Goal: Find specific page/section: Find specific page/section

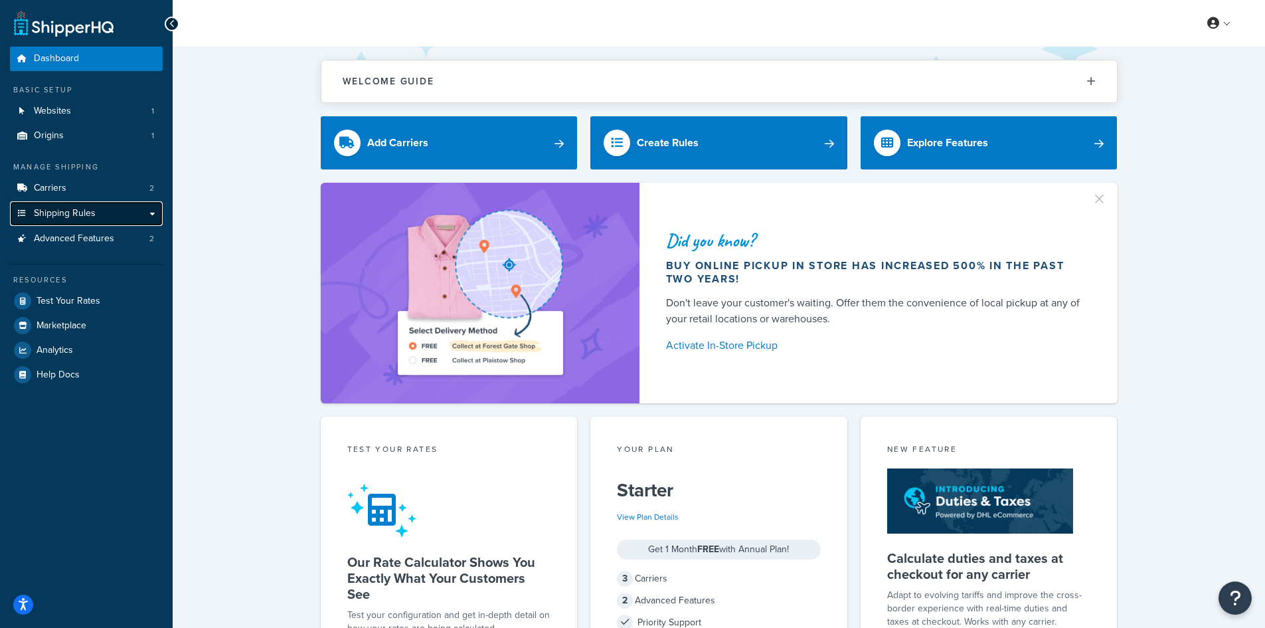
click at [104, 218] on link "Shipping Rules" at bounding box center [86, 213] width 153 height 25
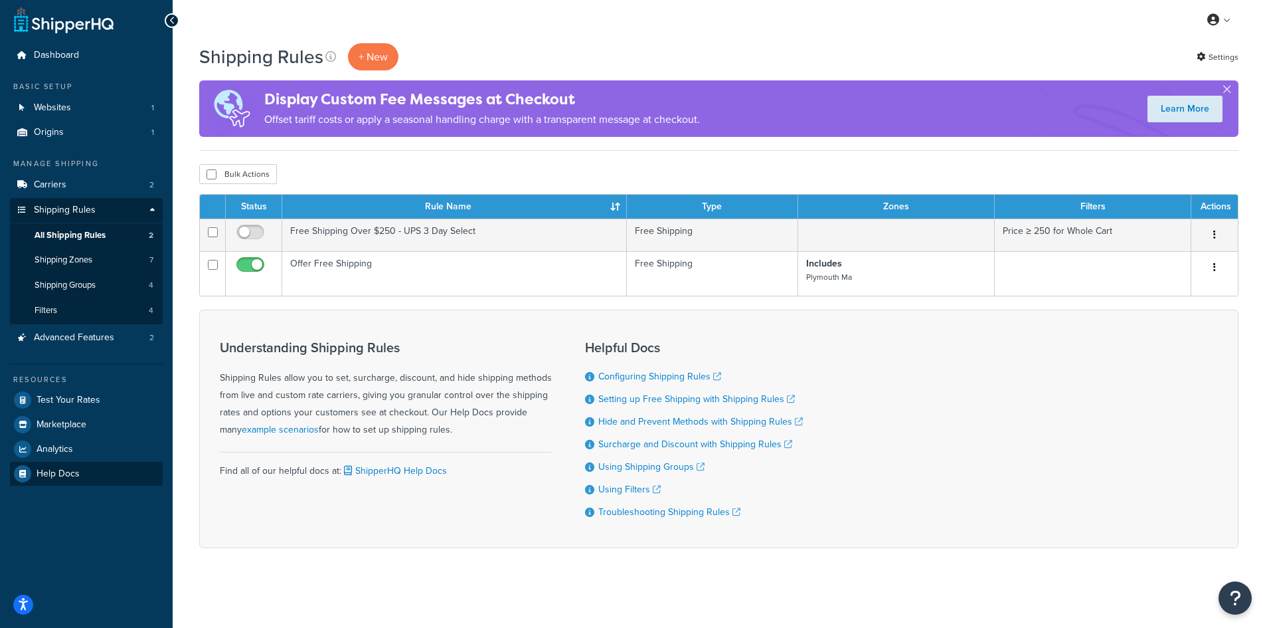
scroll to position [9, 0]
click at [22, 598] on icon "Open accessiBe: accessibility options, statement and help" at bounding box center [23, 604] width 11 height 14
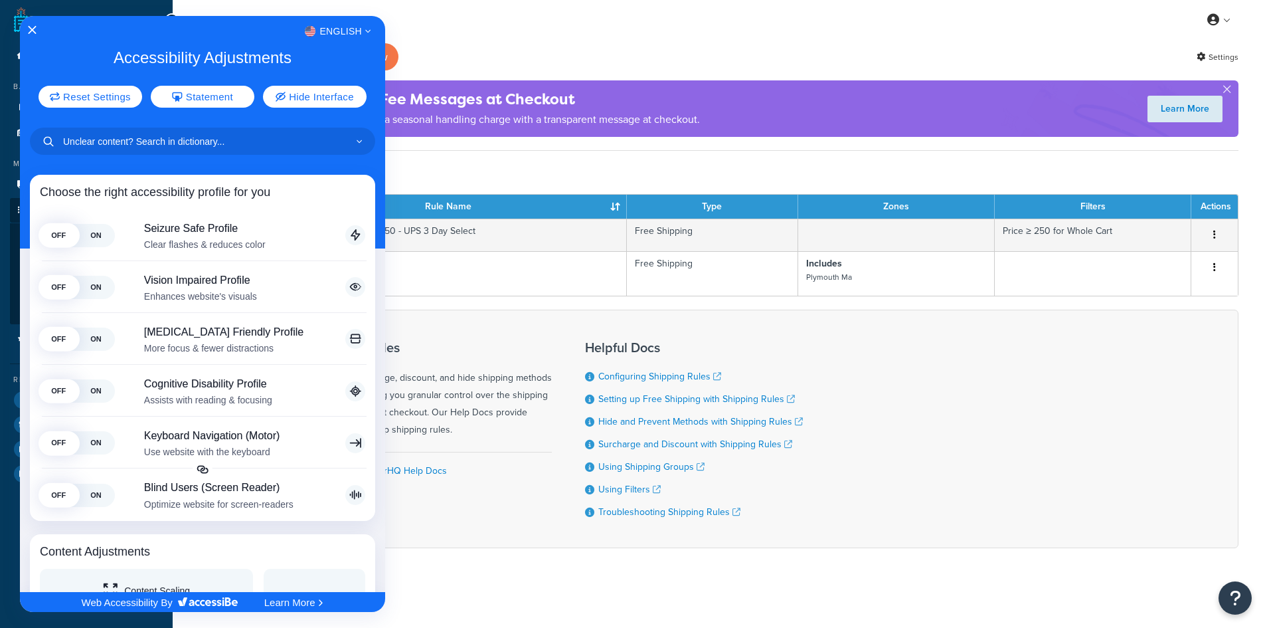
click at [484, 29] on div at bounding box center [632, 314] width 1265 height 628
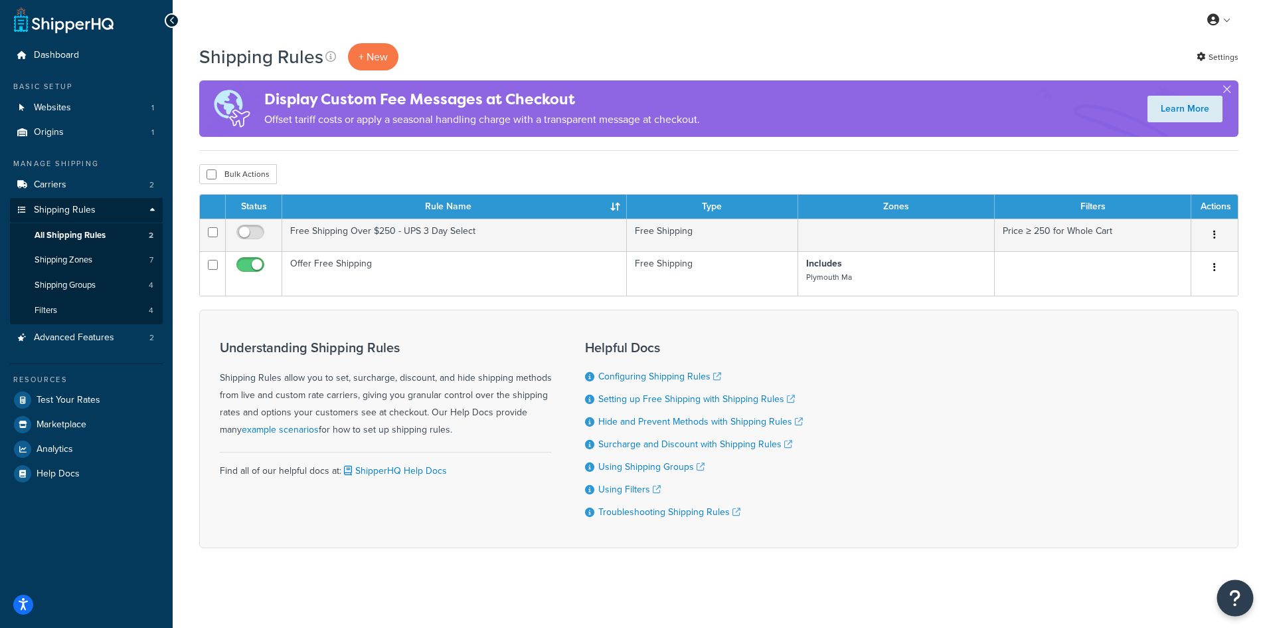
click at [1237, 597] on icon "Open Resource Center" at bounding box center [1235, 597] width 13 height 19
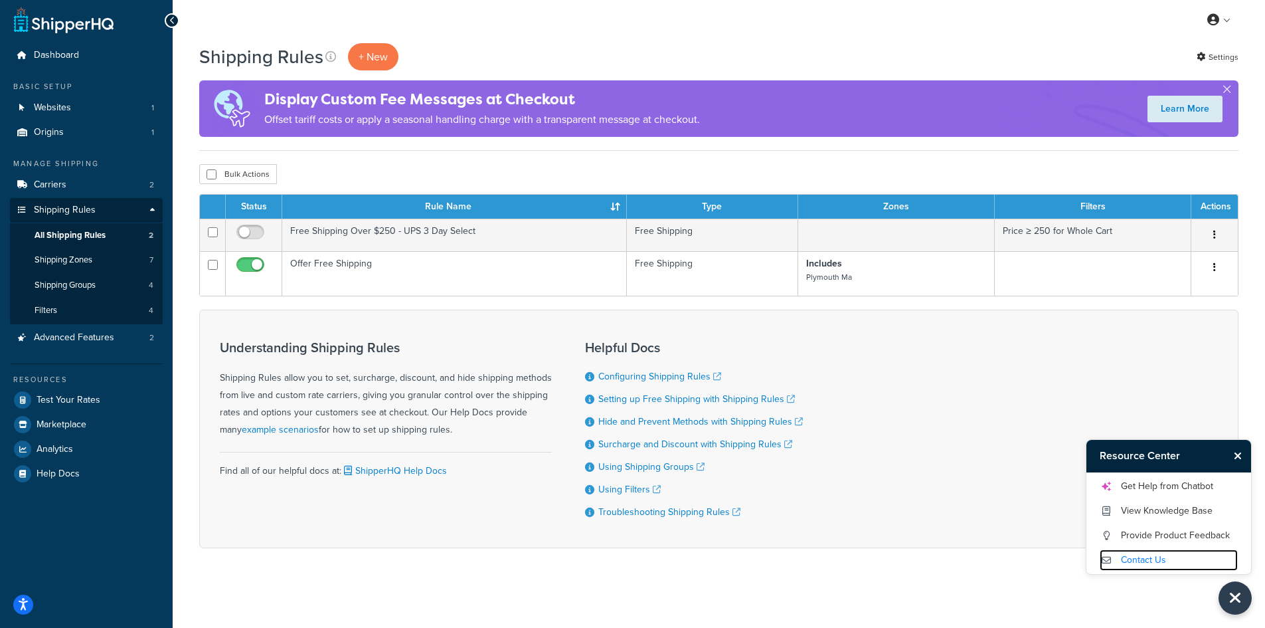
click at [1198, 561] on link "Contact Us" at bounding box center [1169, 559] width 138 height 21
